Goal: Feedback & Contribution: Leave review/rating

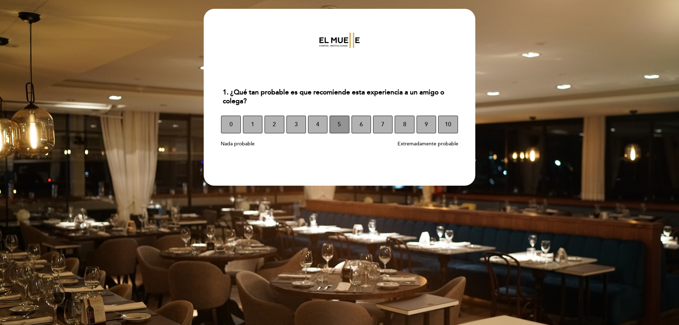
click at [341, 121] on span "5" at bounding box center [339, 125] width 3 height 20
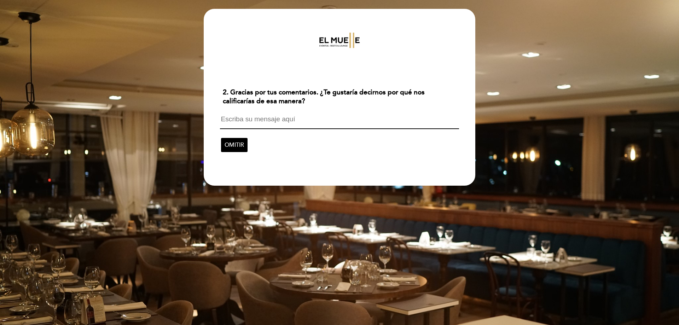
click at [224, 121] on textarea at bounding box center [339, 122] width 239 height 13
type textarea "P"
type textarea "C"
type textarea "E"
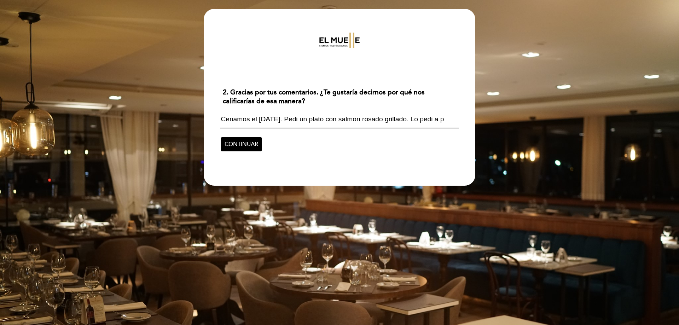
scroll to position [1, 0]
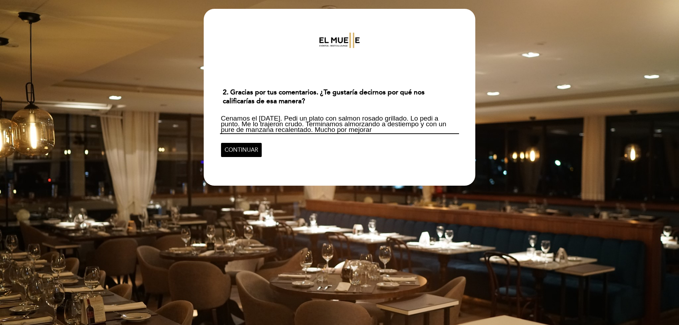
type textarea "Cenamos el [DATE]. Pedi un plato con salmon rosado grillado. Lo pedi a punto. M…"
click at [239, 151] on span "CONTINUAR" at bounding box center [242, 150] width 34 height 20
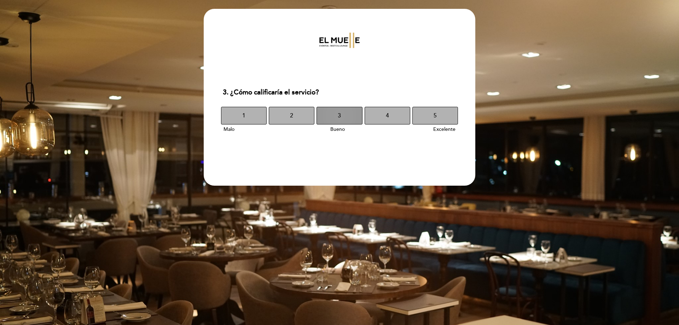
click at [337, 113] on button "3" at bounding box center [340, 116] width 46 height 18
click at [337, 118] on button "3" at bounding box center [340, 116] width 46 height 18
click at [295, 113] on button "2" at bounding box center [292, 116] width 46 height 18
click at [348, 117] on button "3" at bounding box center [340, 116] width 46 height 18
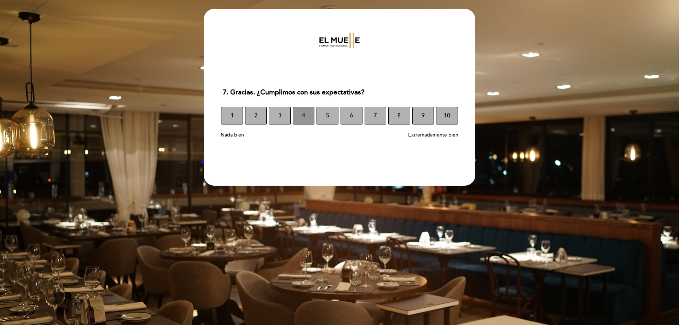
click at [308, 116] on button "4" at bounding box center [304, 116] width 22 height 18
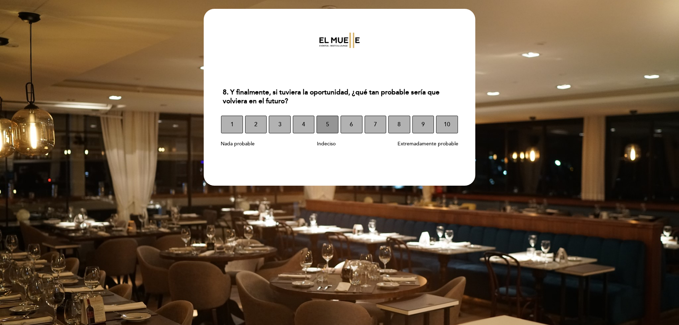
click at [332, 122] on button "5" at bounding box center [328, 125] width 22 height 18
select select "es"
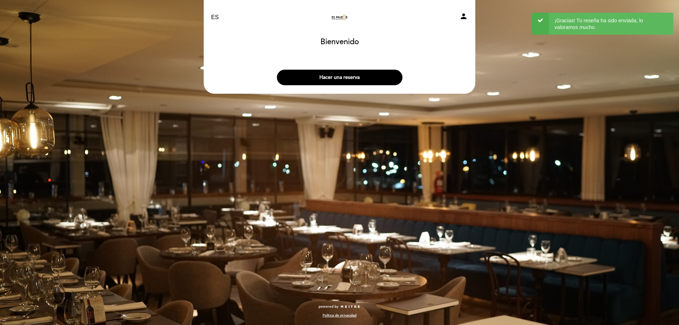
click at [519, 158] on div "EN ES PT El Muelle Resto person [GEOGRAPHIC_DATA] [GEOGRAPHIC_DATA], Cambiar us…" at bounding box center [339, 162] width 679 height 325
